Goal: Task Accomplishment & Management: Use online tool/utility

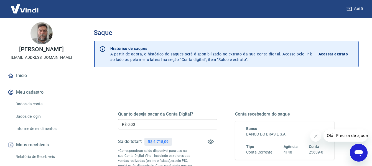
scroll to position [28, 0]
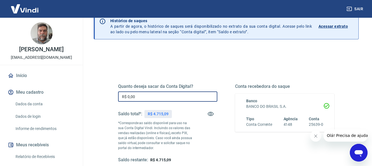
click at [157, 96] on input "R$ 0,00" at bounding box center [167, 96] width 99 height 10
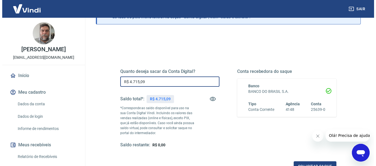
scroll to position [111, 0]
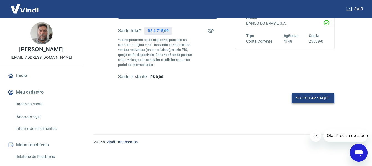
type input "R$ 4.715,09"
click at [318, 99] on button "Solicitar saque" at bounding box center [312, 98] width 43 height 10
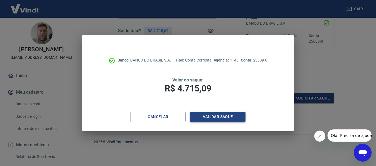
click at [217, 116] on button "Validar saque" at bounding box center [217, 117] width 55 height 10
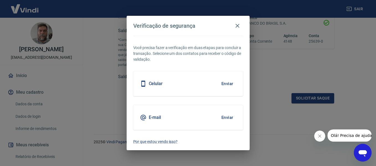
click at [230, 85] on button "Enviar" at bounding box center [227, 84] width 18 height 12
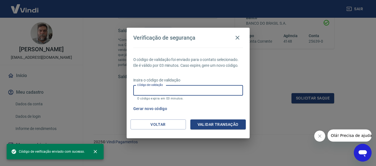
click at [220, 89] on input "Código de validação" at bounding box center [188, 90] width 110 height 10
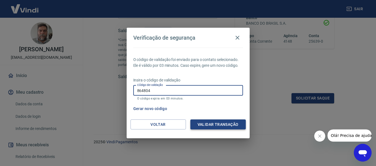
type input "864804"
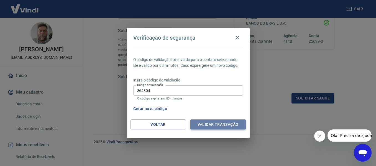
click at [219, 122] on button "Validar transação" at bounding box center [217, 124] width 55 height 10
